Goal: Check status

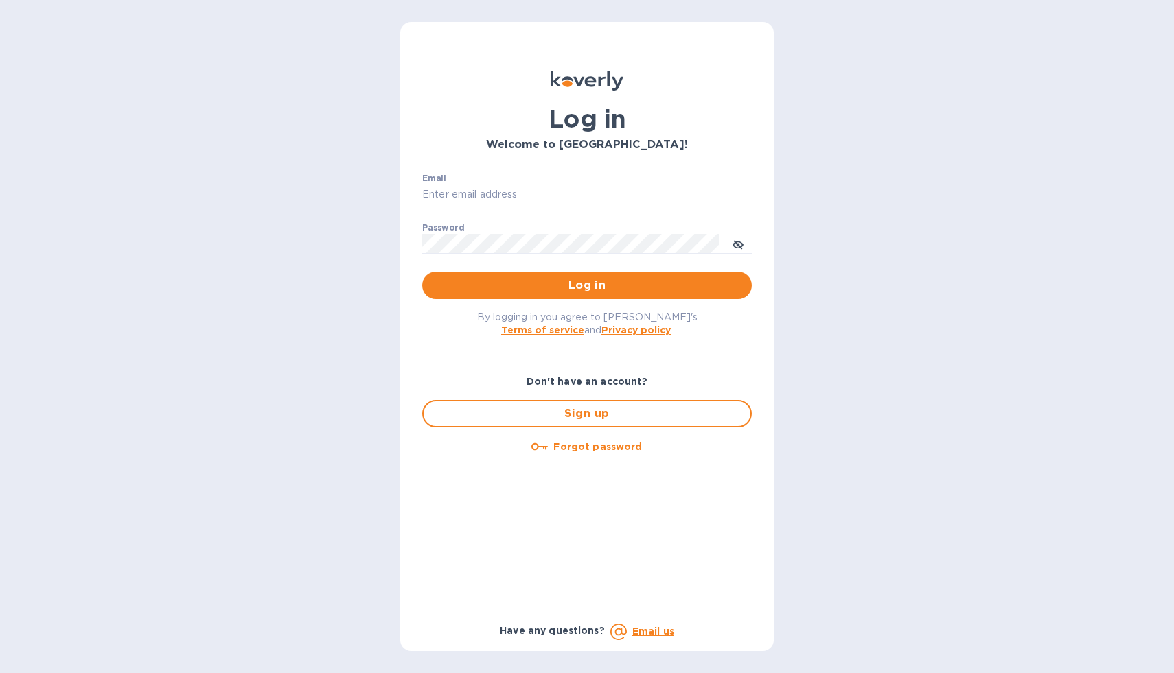
click at [501, 193] on input "Email" at bounding box center [586, 195] width 329 height 21
type input "[EMAIL_ADDRESS][DOMAIN_NAME]"
click at [609, 290] on span "Log in" at bounding box center [586, 285] width 307 height 16
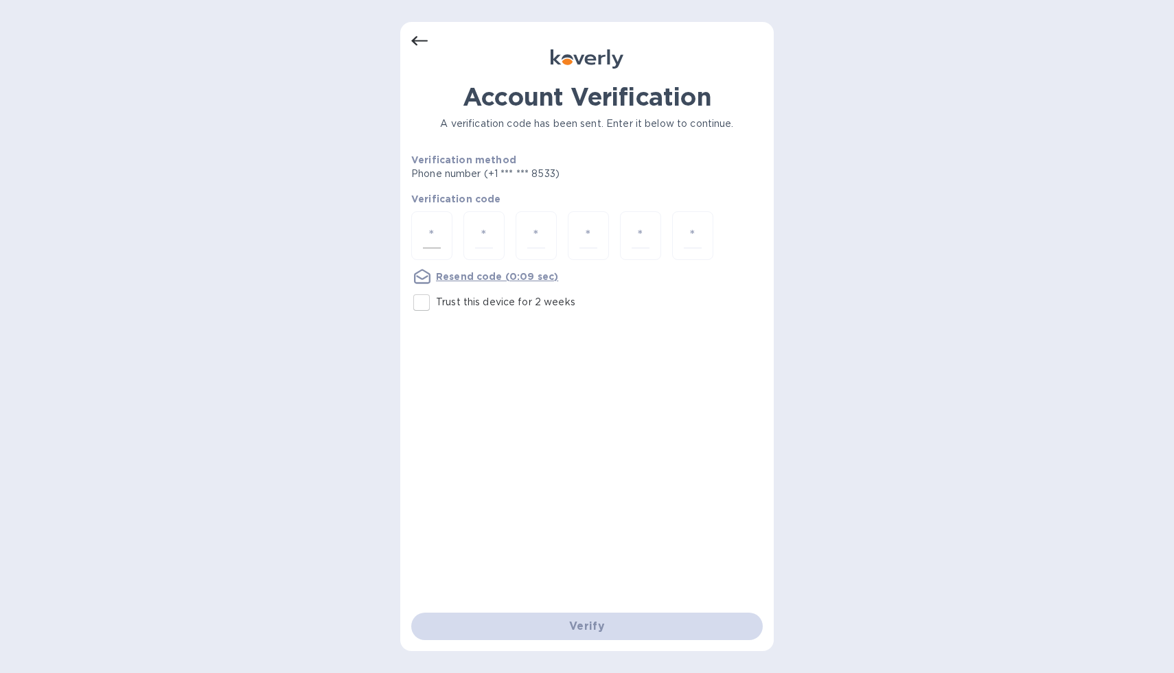
click at [434, 235] on input "number" at bounding box center [432, 235] width 18 height 25
type input "5"
type input "8"
type input "4"
type input "3"
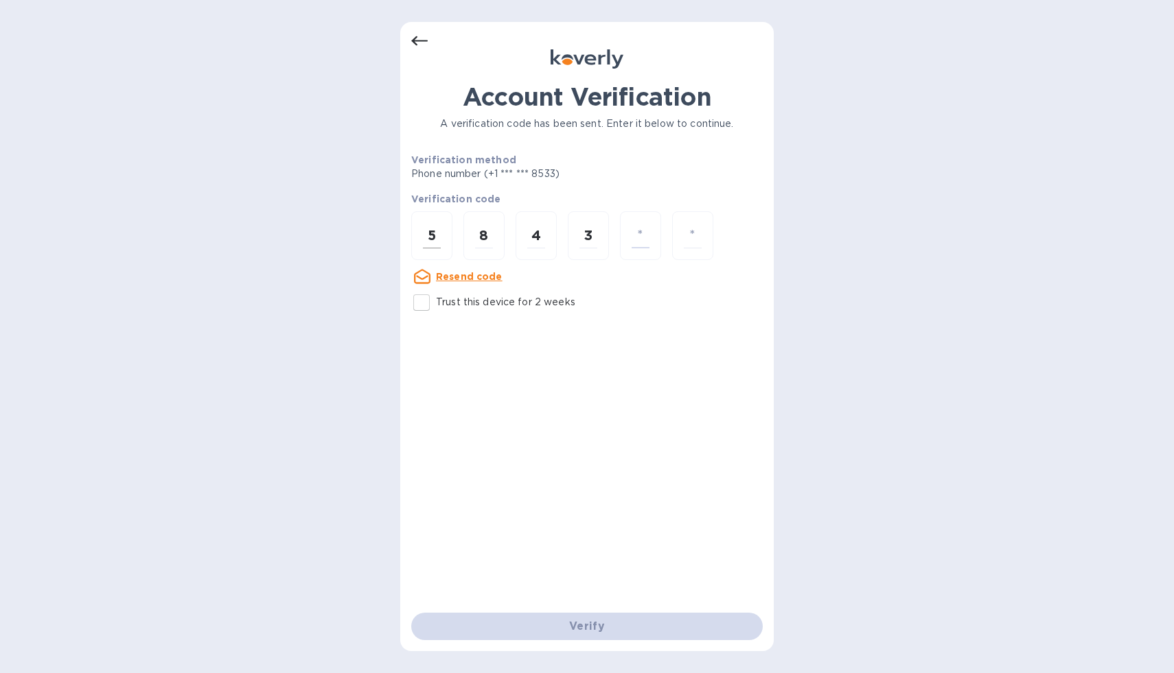
type input "9"
type input "4"
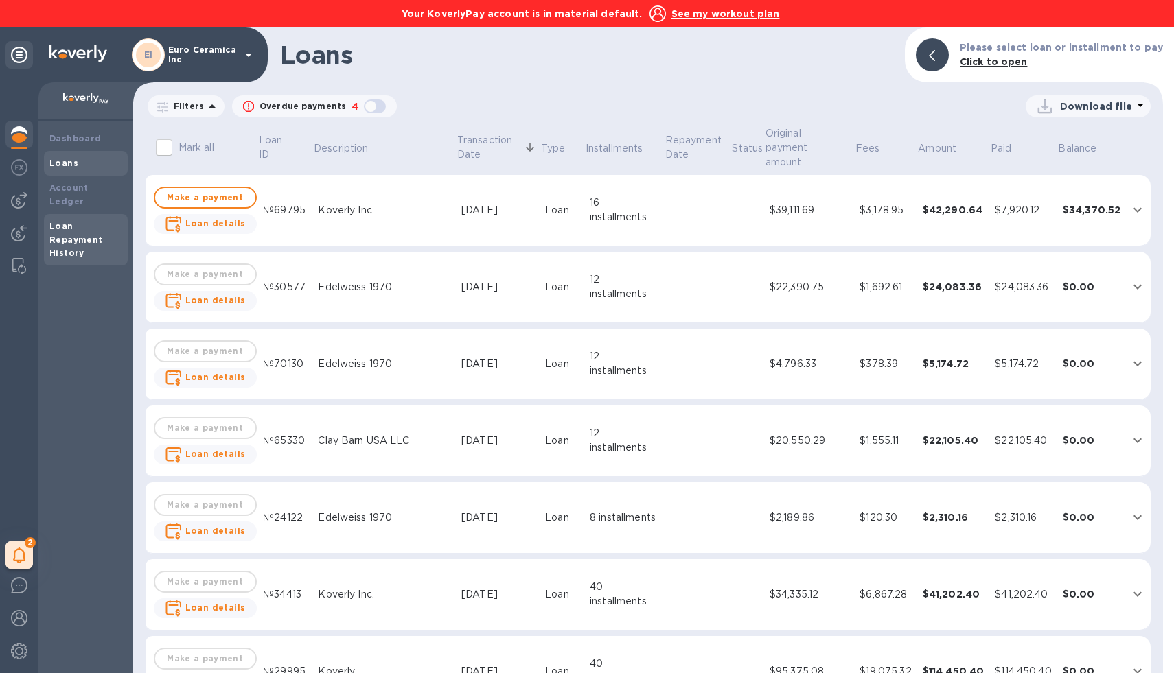
click at [76, 224] on b "Loan Repayment History" at bounding box center [76, 240] width 54 height 38
